Goal: Task Accomplishment & Management: Use online tool/utility

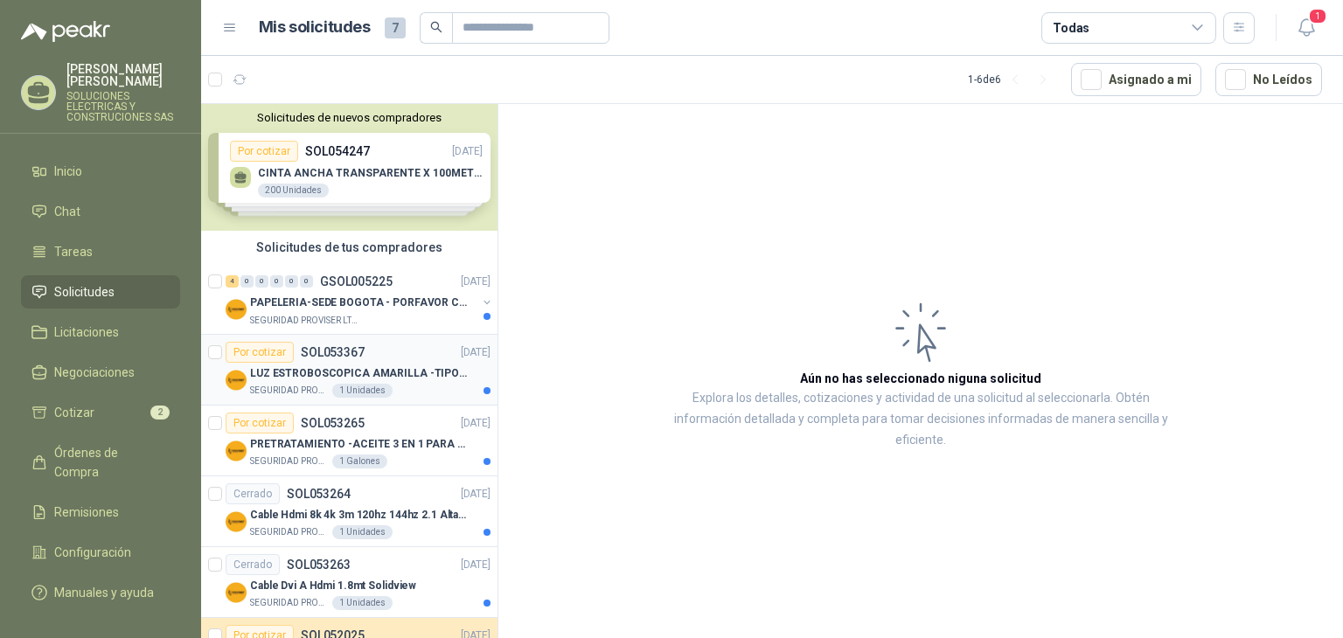
scroll to position [82, 0]
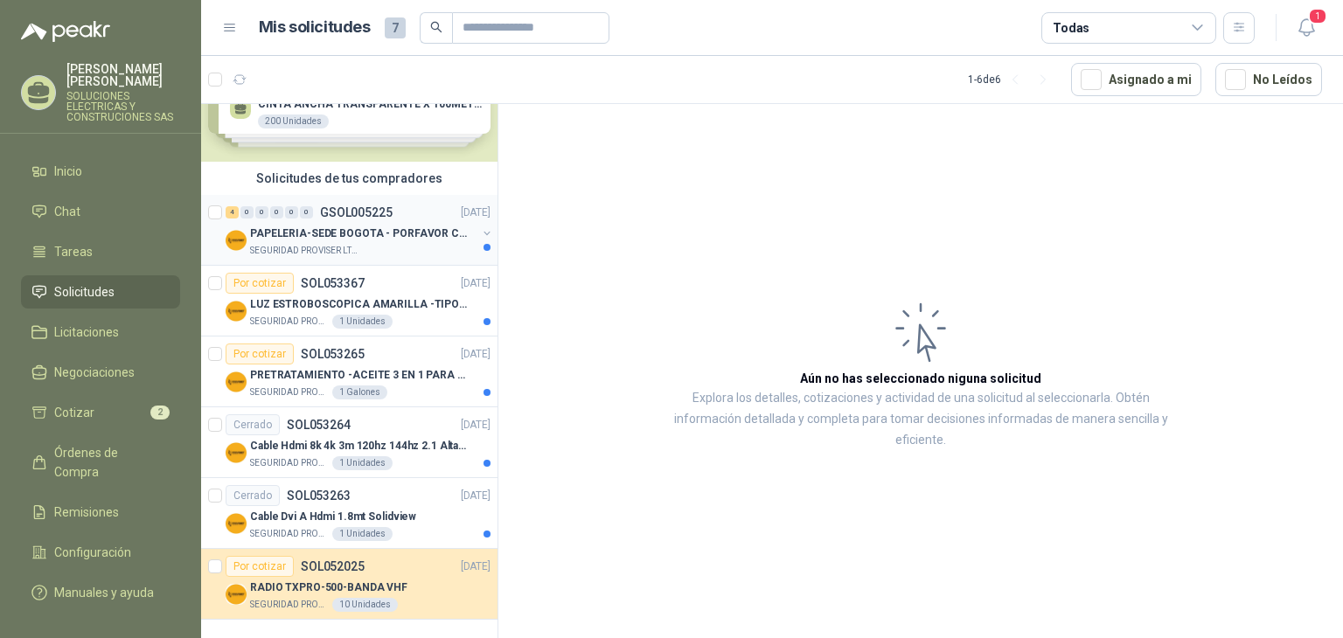
click at [399, 226] on p "PAPELERIA-SEDE BOGOTA - PORFAVOR CTZ COMPLETO" at bounding box center [359, 234] width 218 height 17
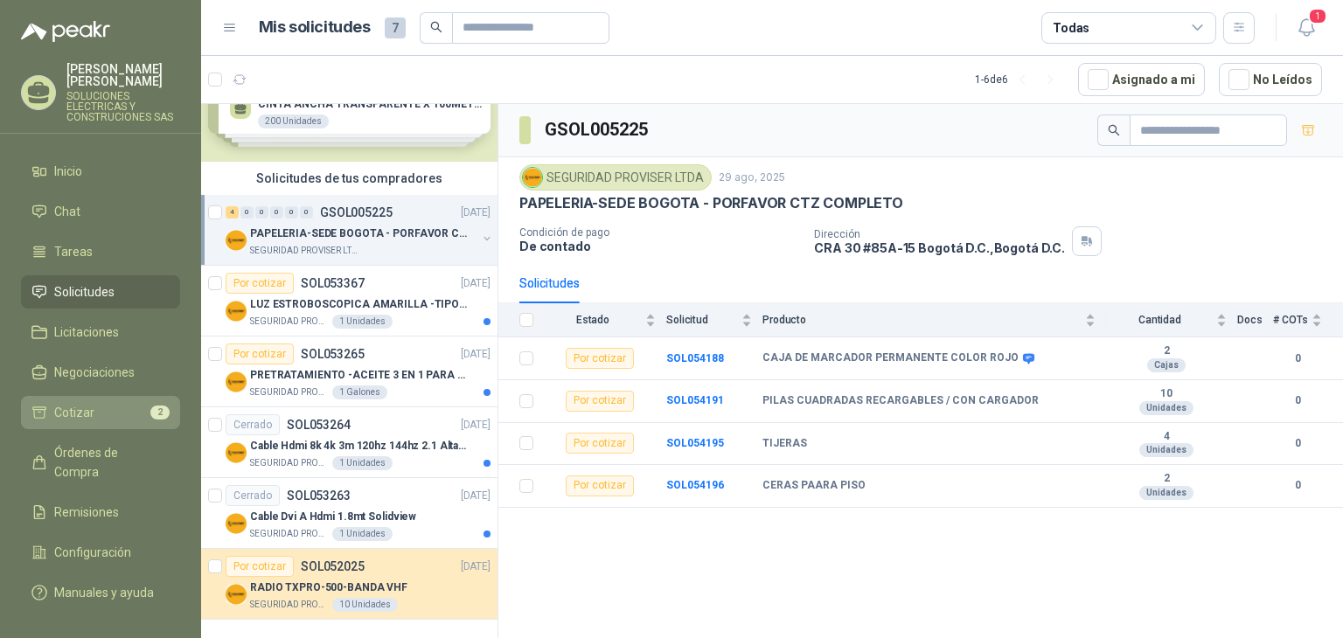
click at [86, 403] on span "Cotizar" at bounding box center [74, 412] width 40 height 19
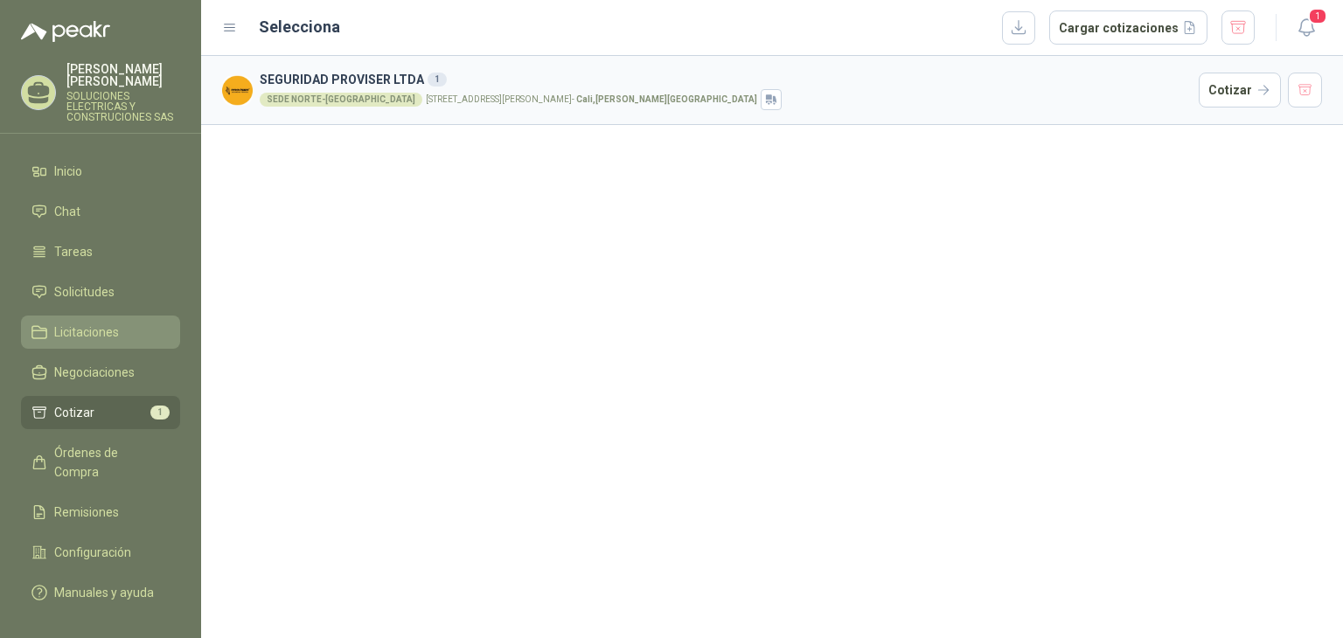
click at [92, 323] on span "Licitaciones" at bounding box center [86, 332] width 65 height 19
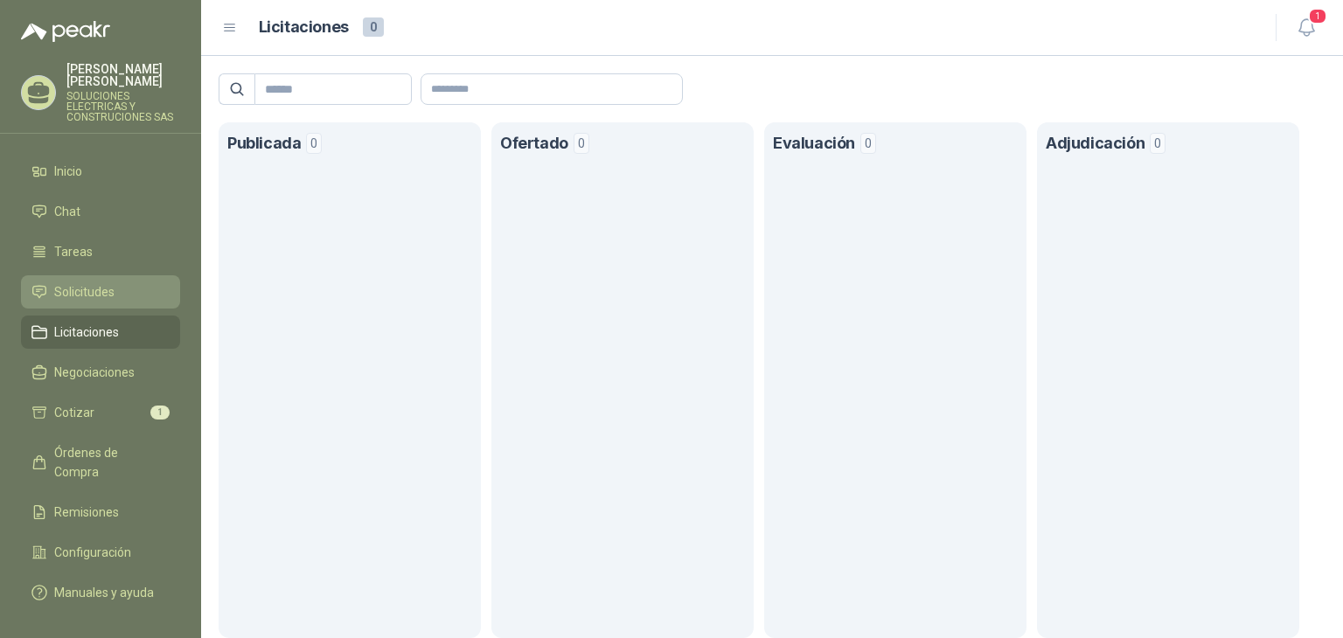
click at [67, 282] on span "Solicitudes" at bounding box center [84, 291] width 60 height 19
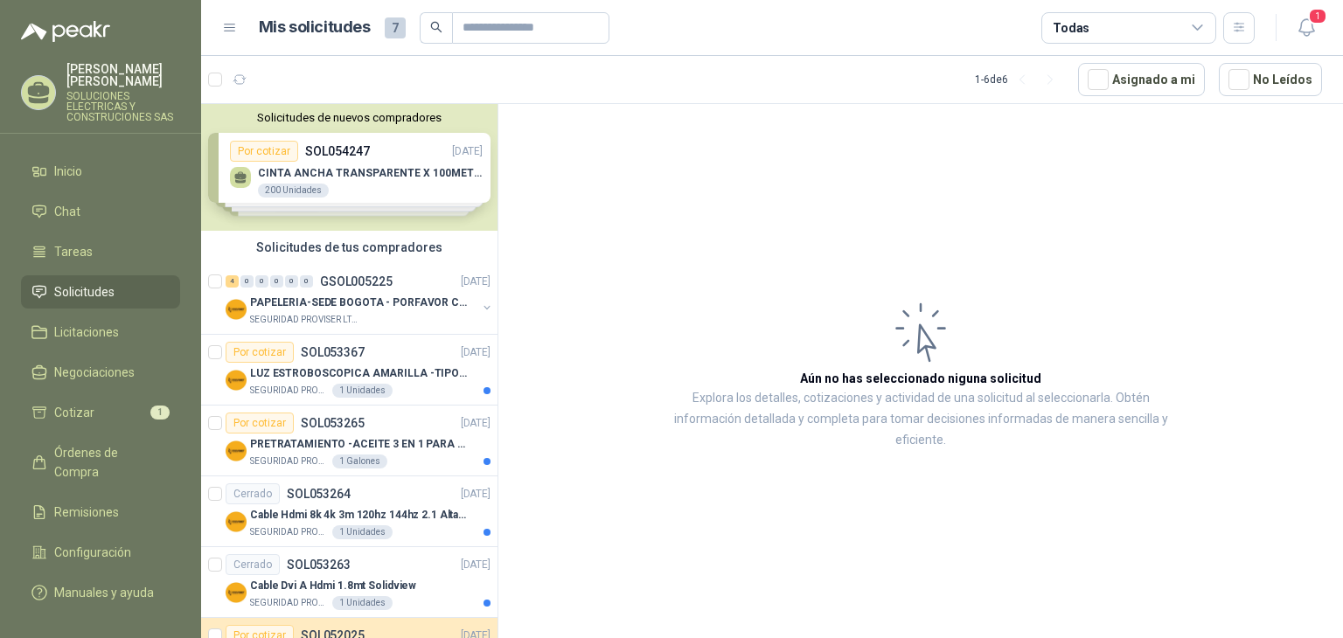
click at [362, 190] on div "Solicitudes de nuevos compradores Por cotizar SOL054247 [DATE] CINTA ANCHA TRAN…" at bounding box center [349, 167] width 296 height 127
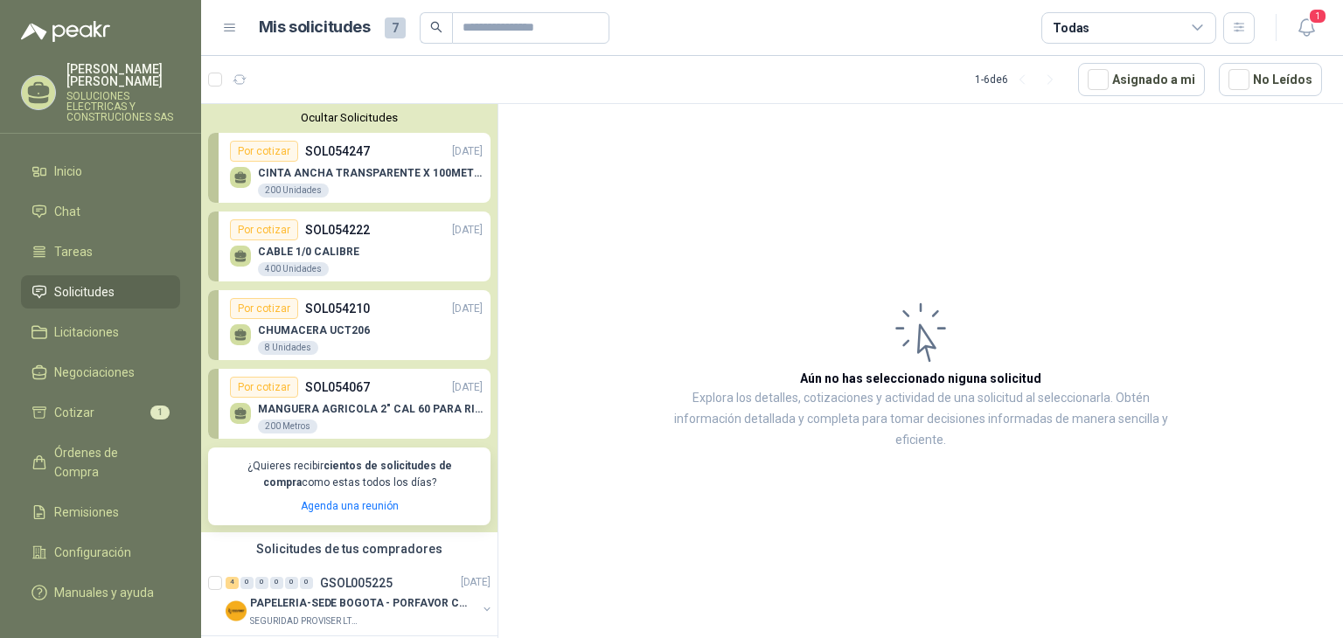
click at [387, 260] on div "CABLE 1/0 CALIBRE 400 Unidades" at bounding box center [356, 258] width 253 height 37
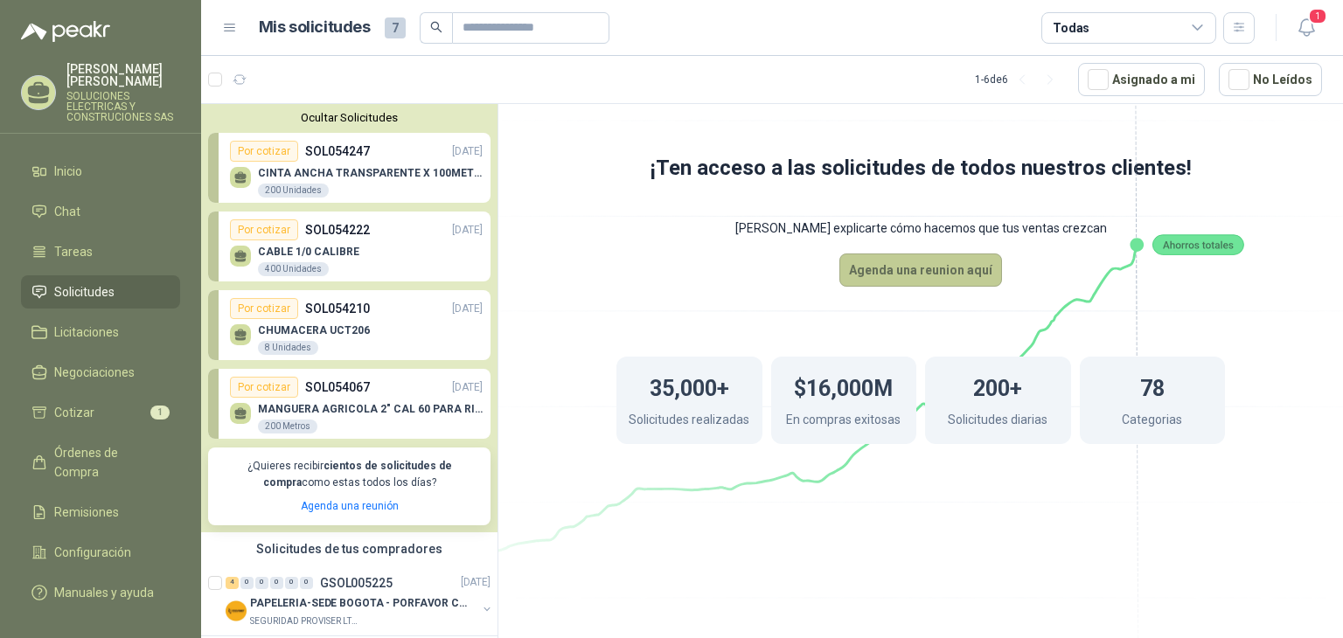
click at [930, 275] on button "Agenda una reunion aquí" at bounding box center [920, 270] width 163 height 33
